Goal: Navigation & Orientation: Find specific page/section

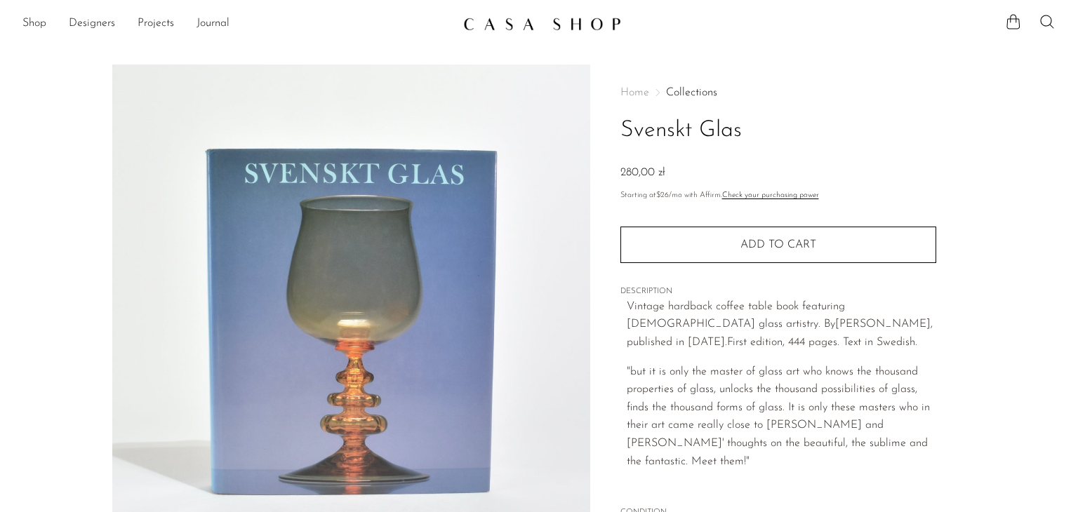
drag, startPoint x: 620, startPoint y: 140, endPoint x: 756, endPoint y: 135, distance: 136.2
click at [756, 135] on h1 "Svenskt Glas" at bounding box center [778, 131] width 316 height 36
copy h1 "Svenskt Glas"
click at [519, 34] on link at bounding box center [539, 23] width 152 height 25
